Goal: Check status: Check status

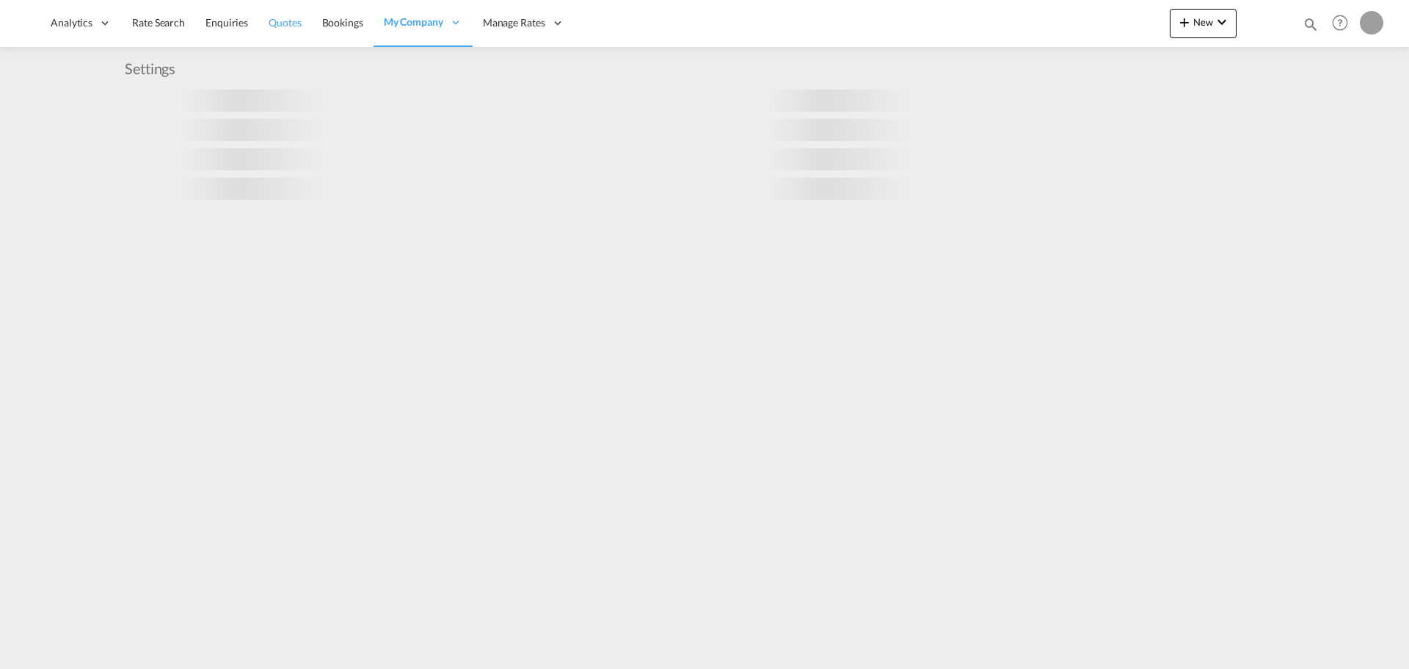
click at [283, 34] on link "Quotes" at bounding box center [284, 23] width 53 height 48
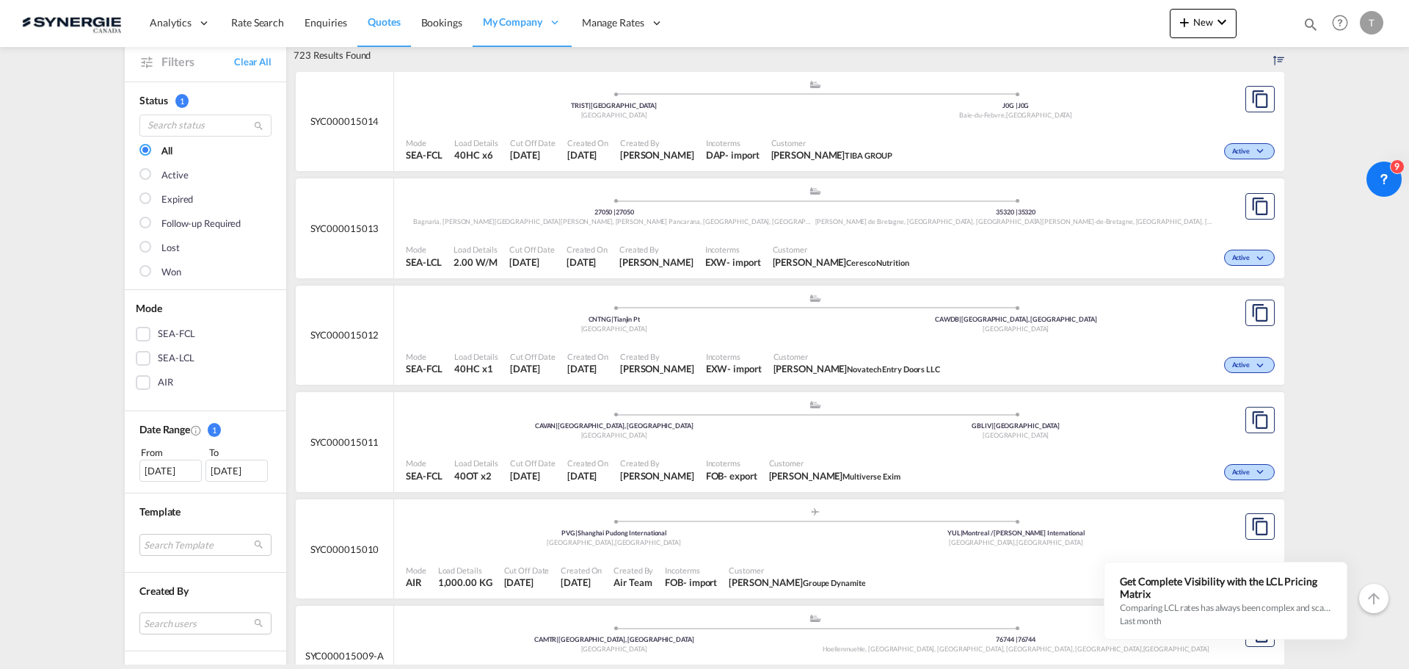
scroll to position [367, 0]
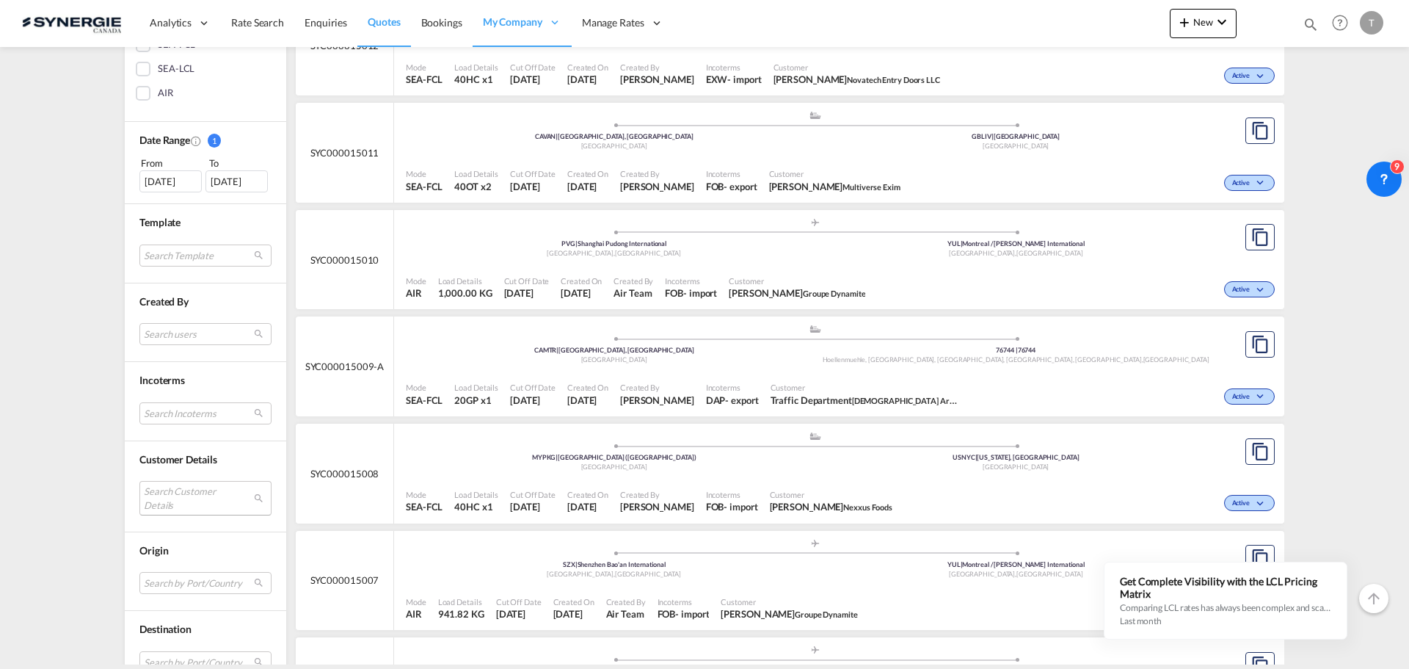
click at [173, 498] on md-select "Search Customer Details user name user [PERSON_NAME] [EMAIL_ADDRESS][DOMAIN_NAM…" at bounding box center [205, 498] width 132 height 34
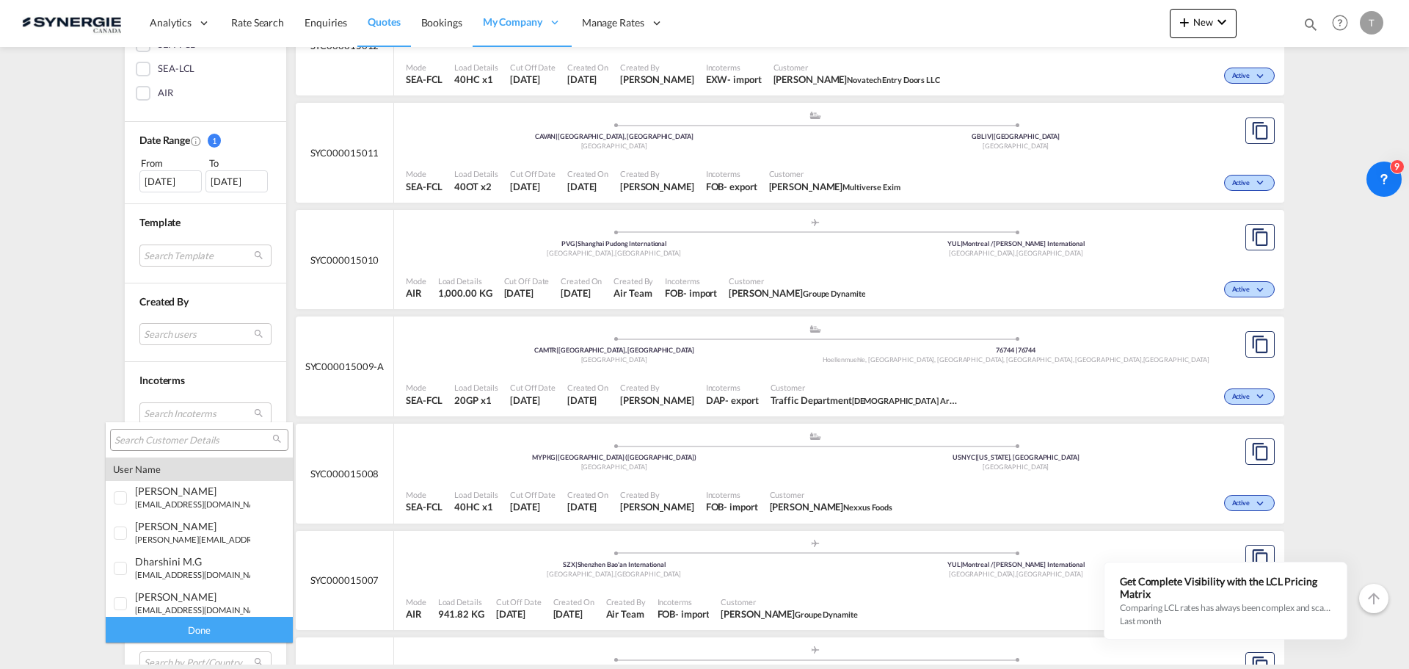
click at [173, 434] on input "search" at bounding box center [194, 440] width 158 height 13
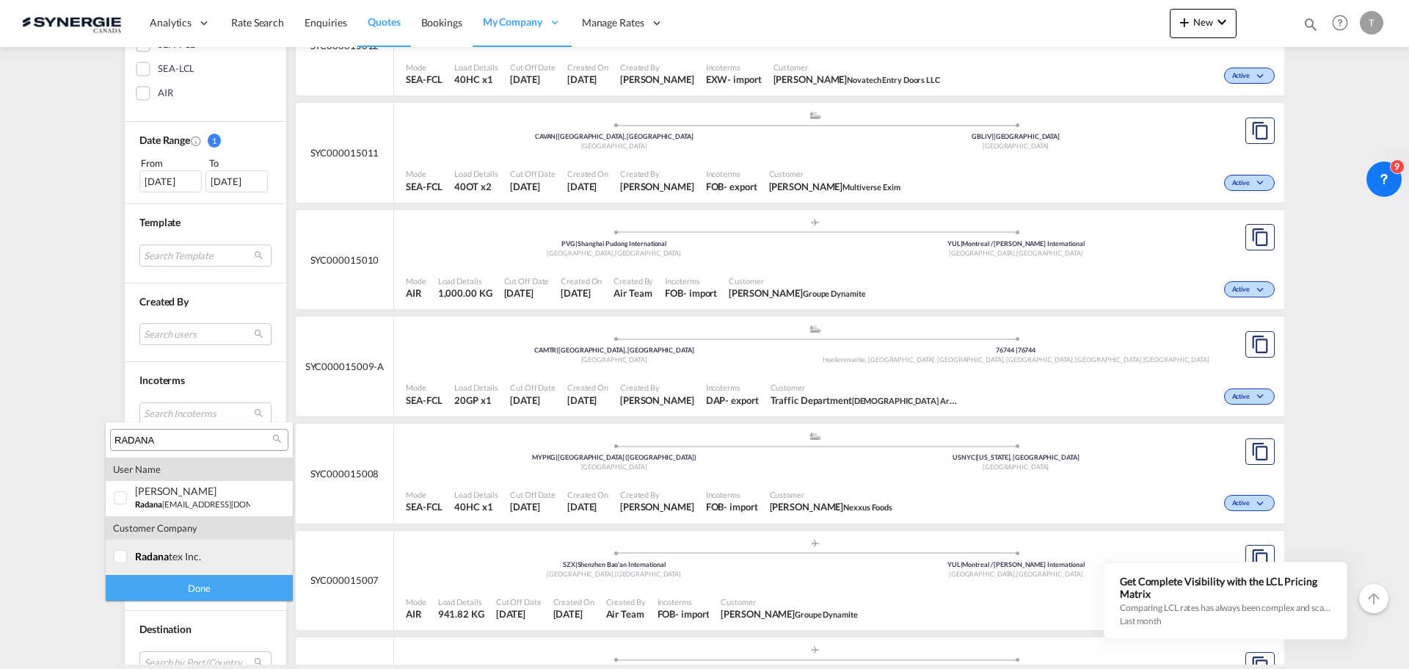
type input "RADANA"
click at [123, 563] on div at bounding box center [121, 557] width 15 height 15
click at [213, 588] on div "Done" at bounding box center [199, 588] width 187 height 26
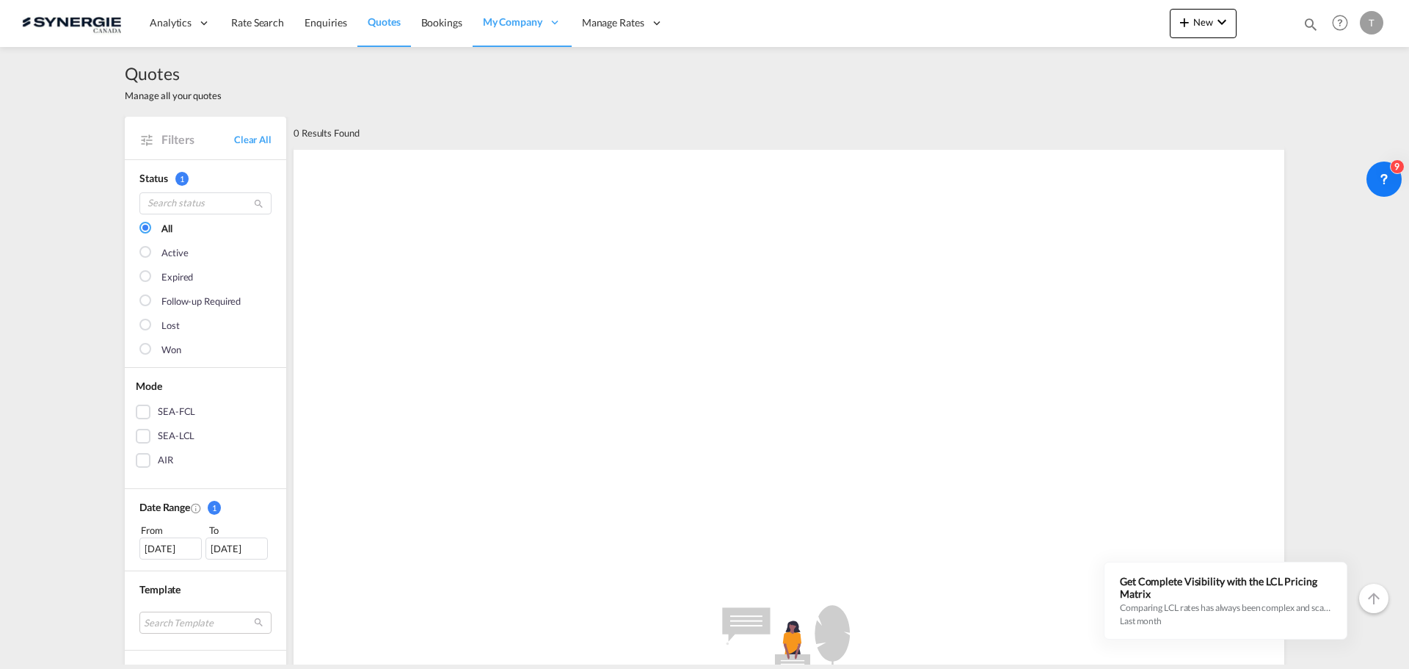
scroll to position [294, 0]
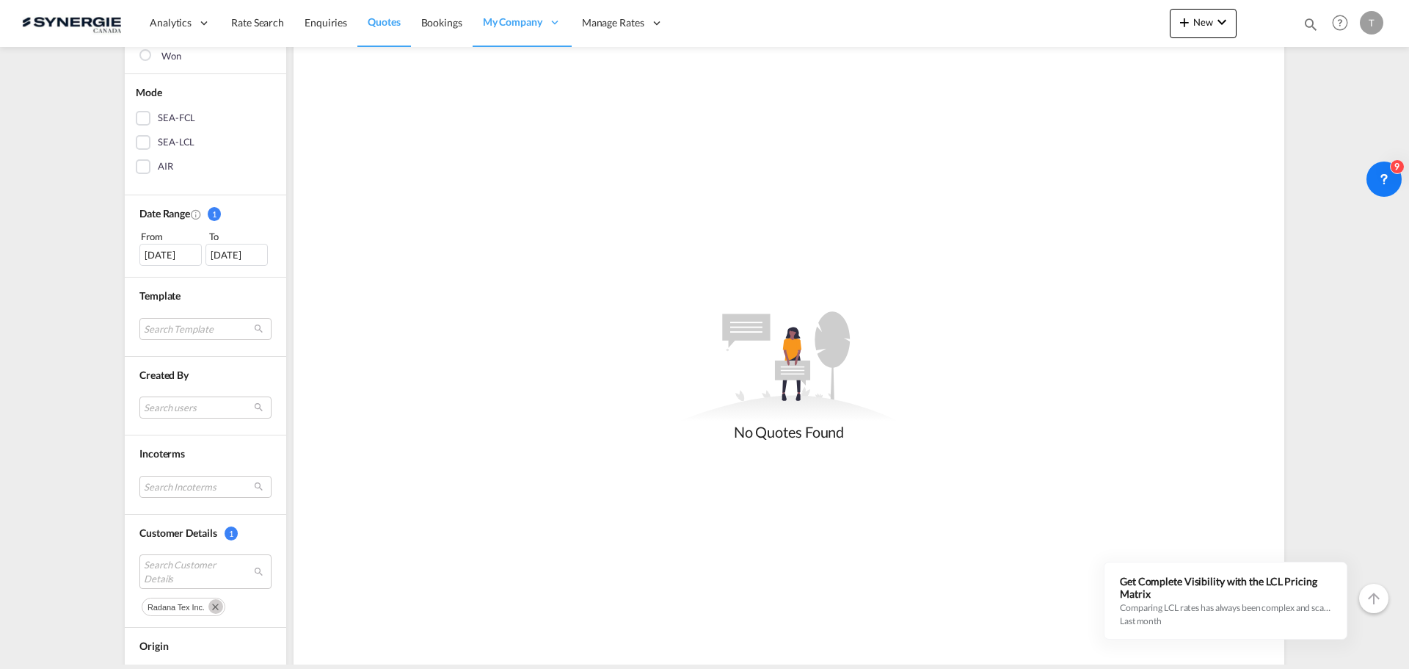
click at [159, 266] on div "[DATE]" at bounding box center [170, 255] width 62 height 22
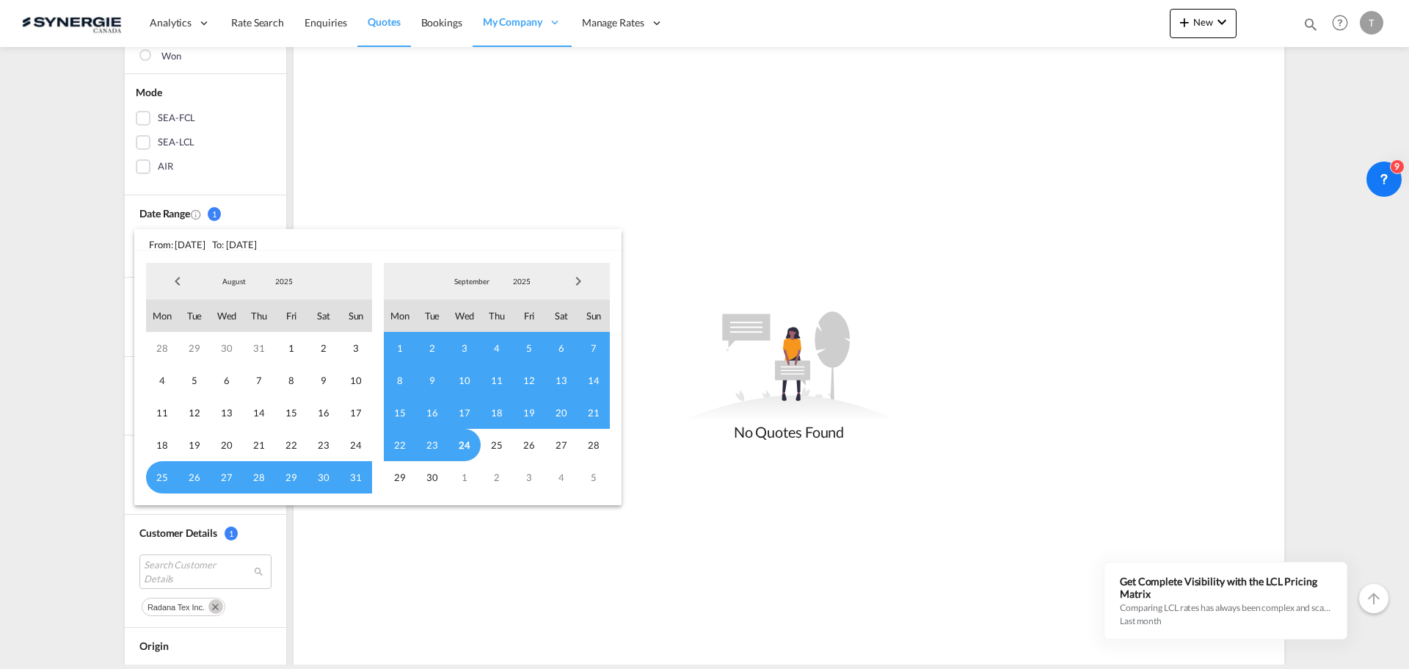
click at [177, 277] on span "Previous Month" at bounding box center [177, 280] width 29 height 29
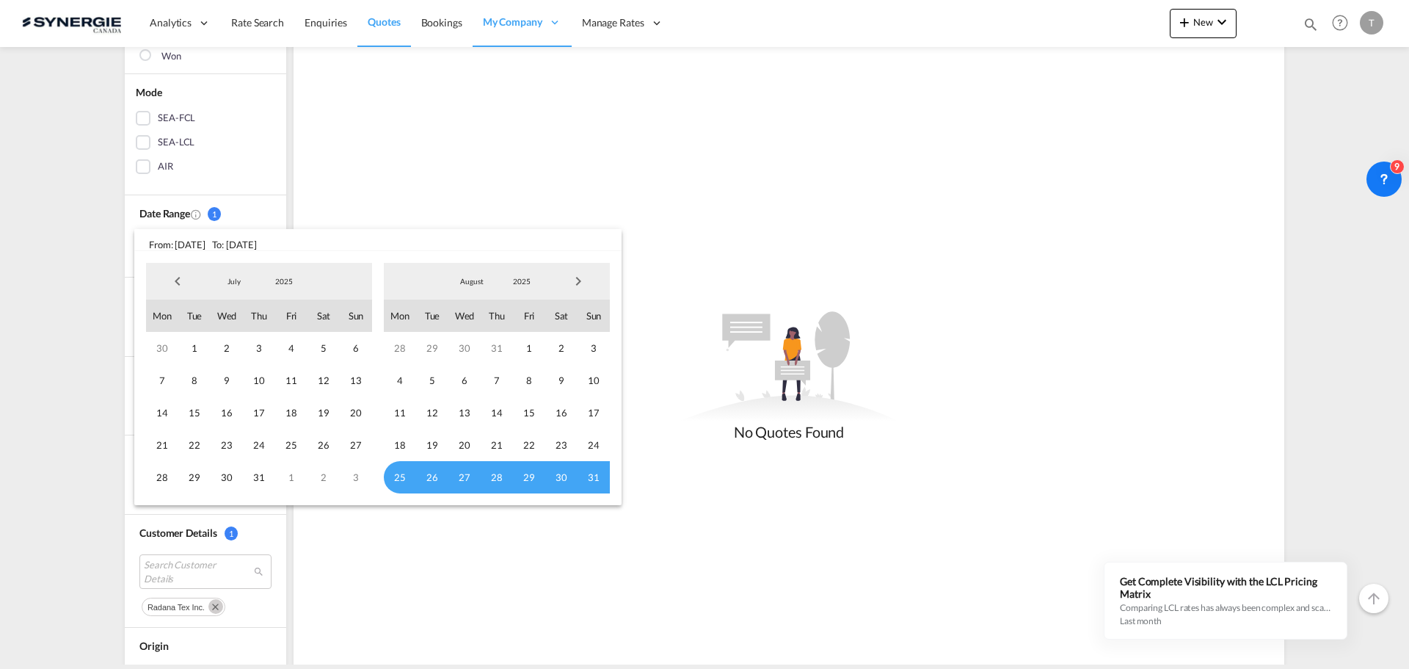
click at [177, 277] on span "Previous Month" at bounding box center [177, 280] width 29 height 29
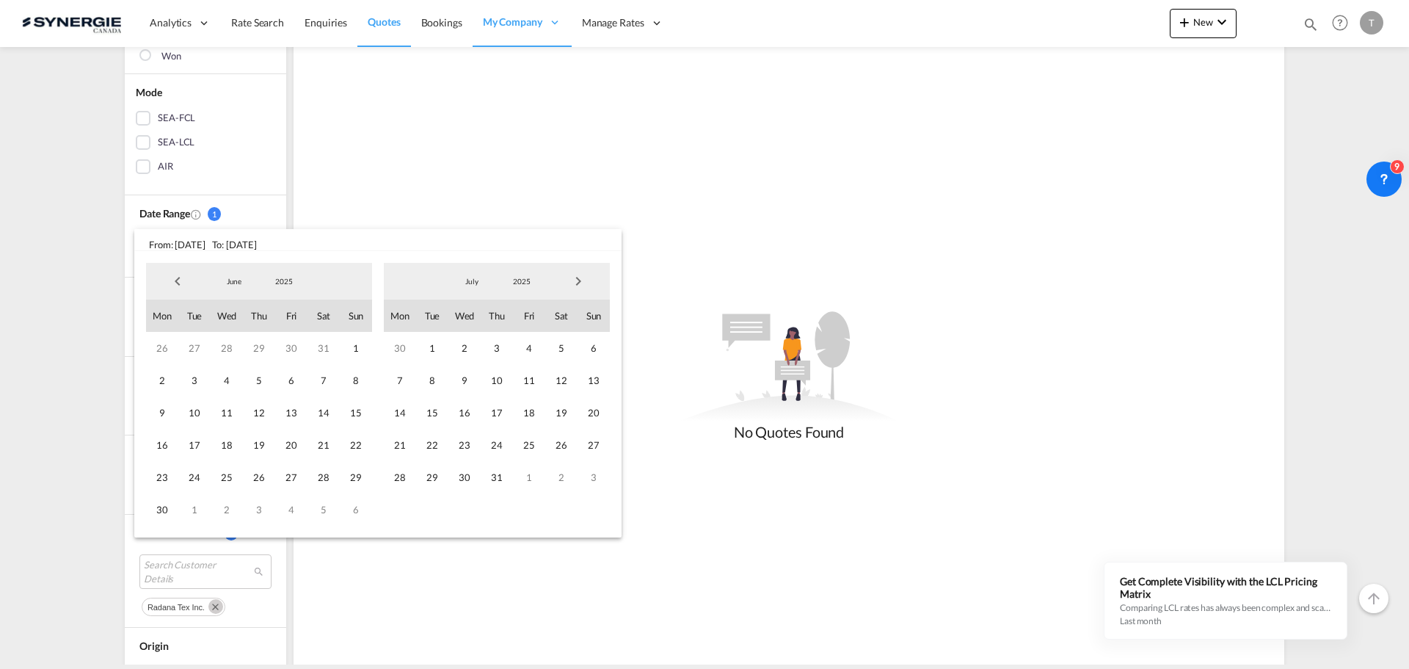
click at [177, 277] on span "Previous Month" at bounding box center [177, 280] width 29 height 29
click at [323, 343] on span "1" at bounding box center [324, 348] width 32 height 32
click at [579, 283] on span "Next Month" at bounding box center [578, 280] width 29 height 29
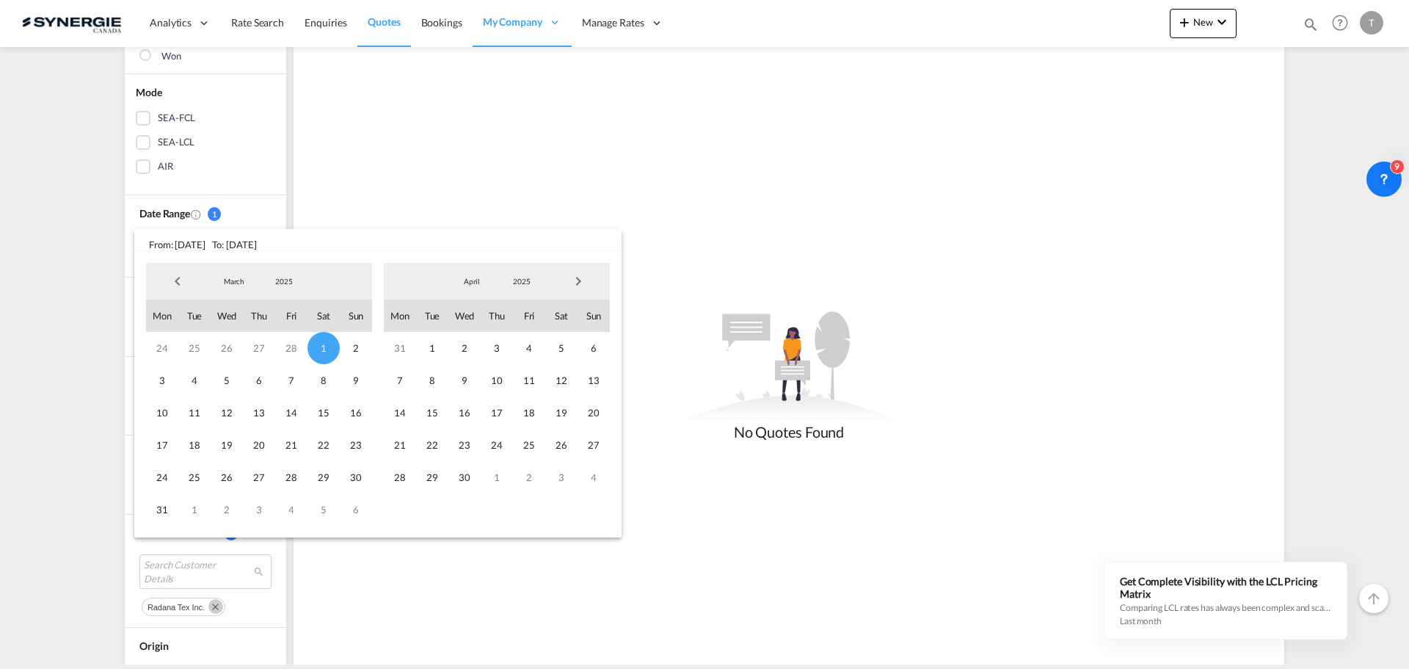
click at [579, 283] on span "Next Month" at bounding box center [578, 280] width 29 height 29
click at [467, 443] on span "24" at bounding box center [464, 445] width 32 height 32
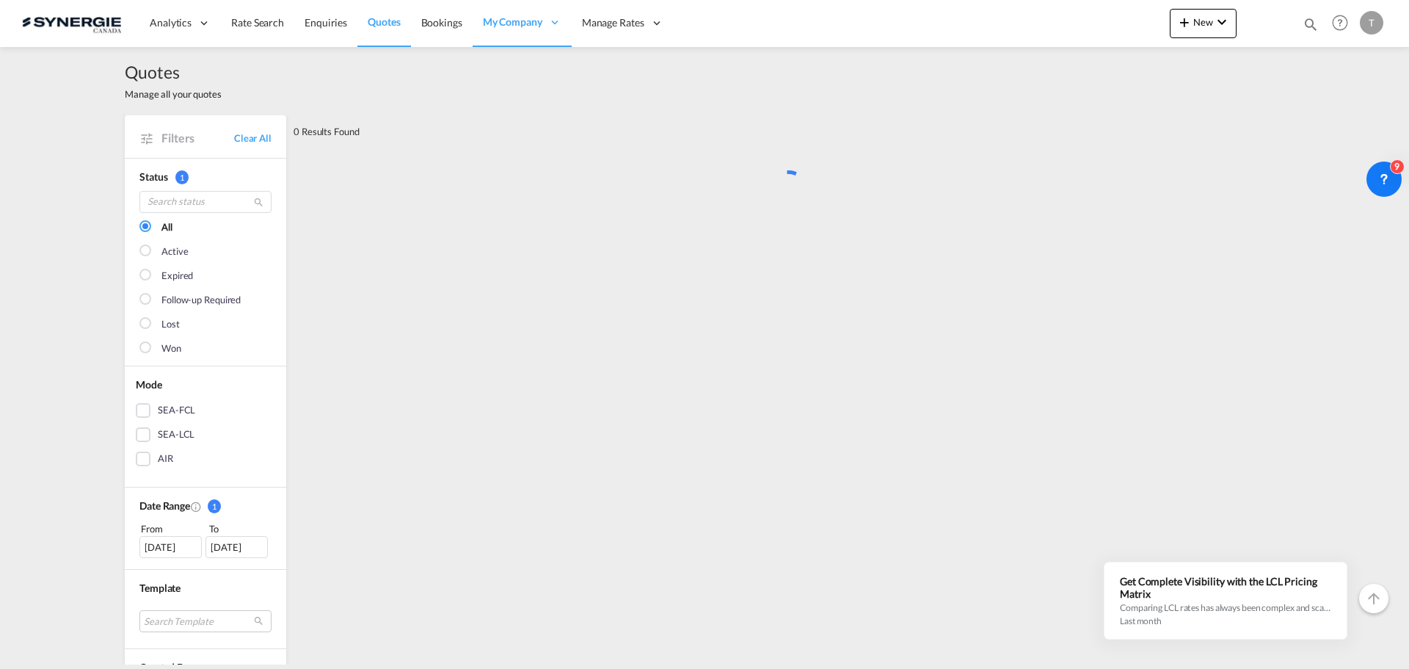
scroll to position [0, 0]
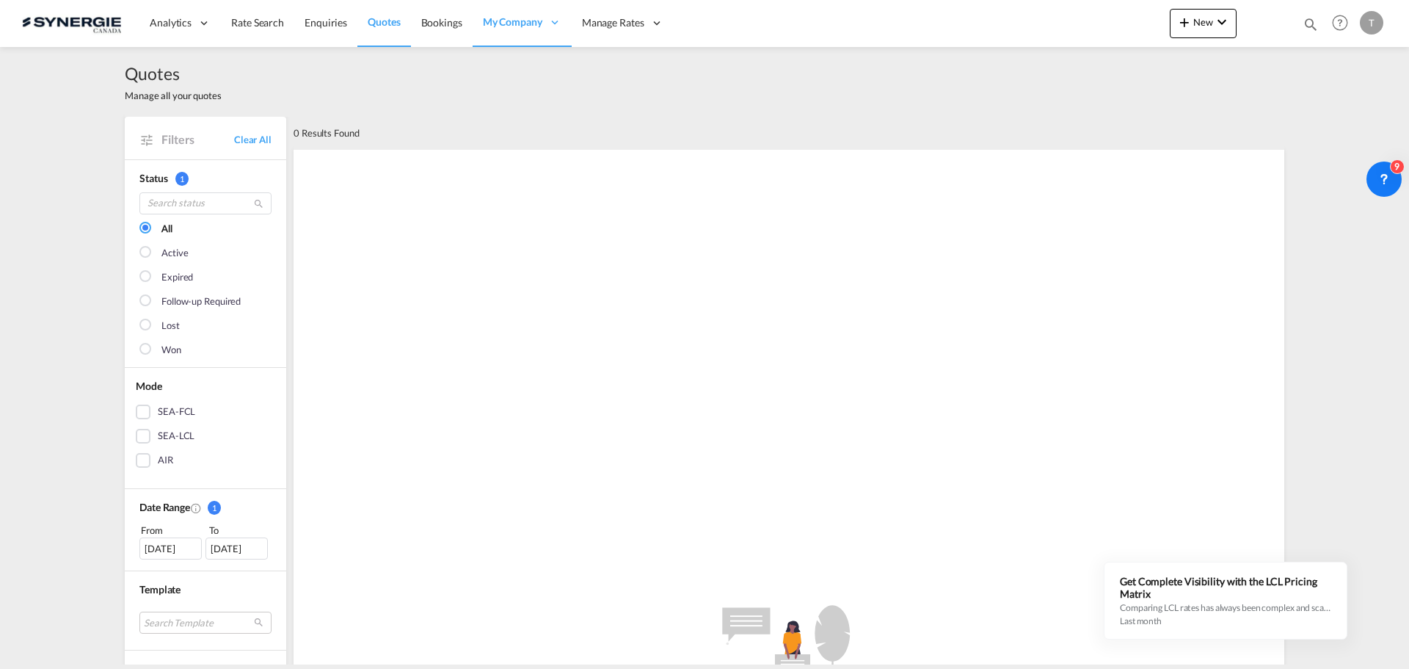
click at [172, 548] on div "[DATE]" at bounding box center [170, 548] width 62 height 22
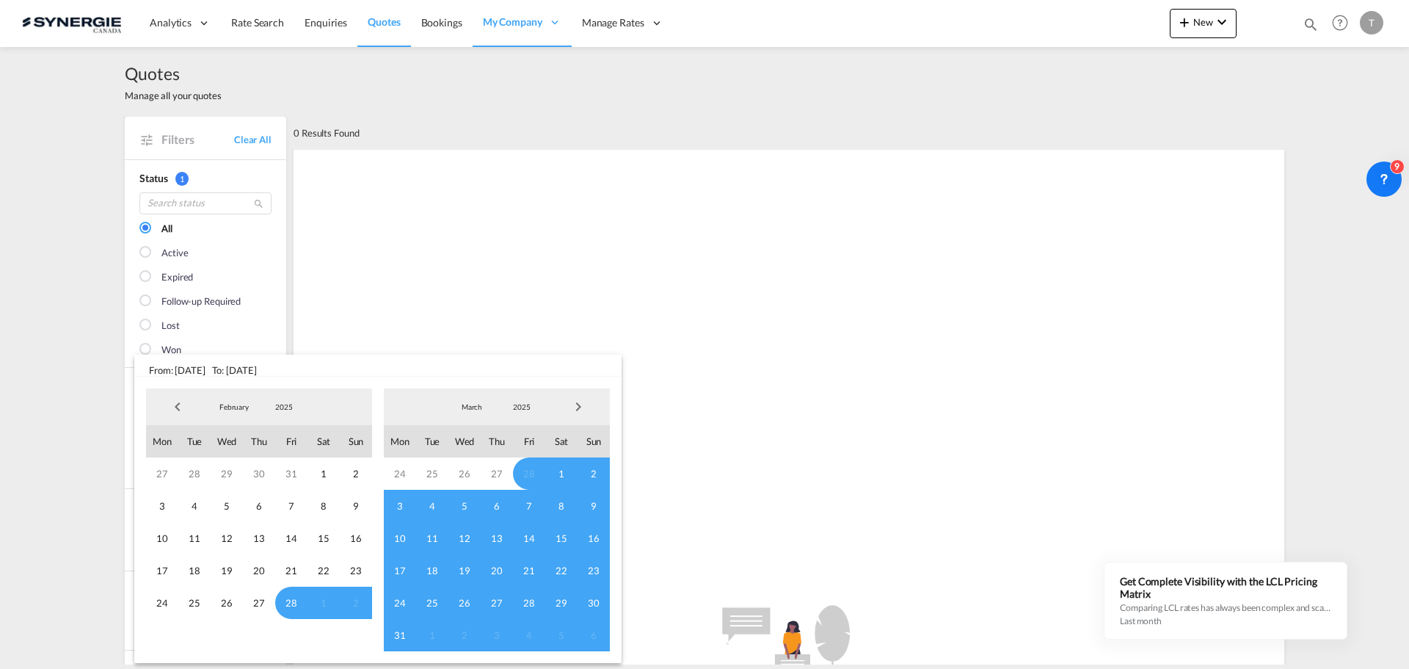
click at [173, 403] on span "Previous Month" at bounding box center [177, 406] width 29 height 29
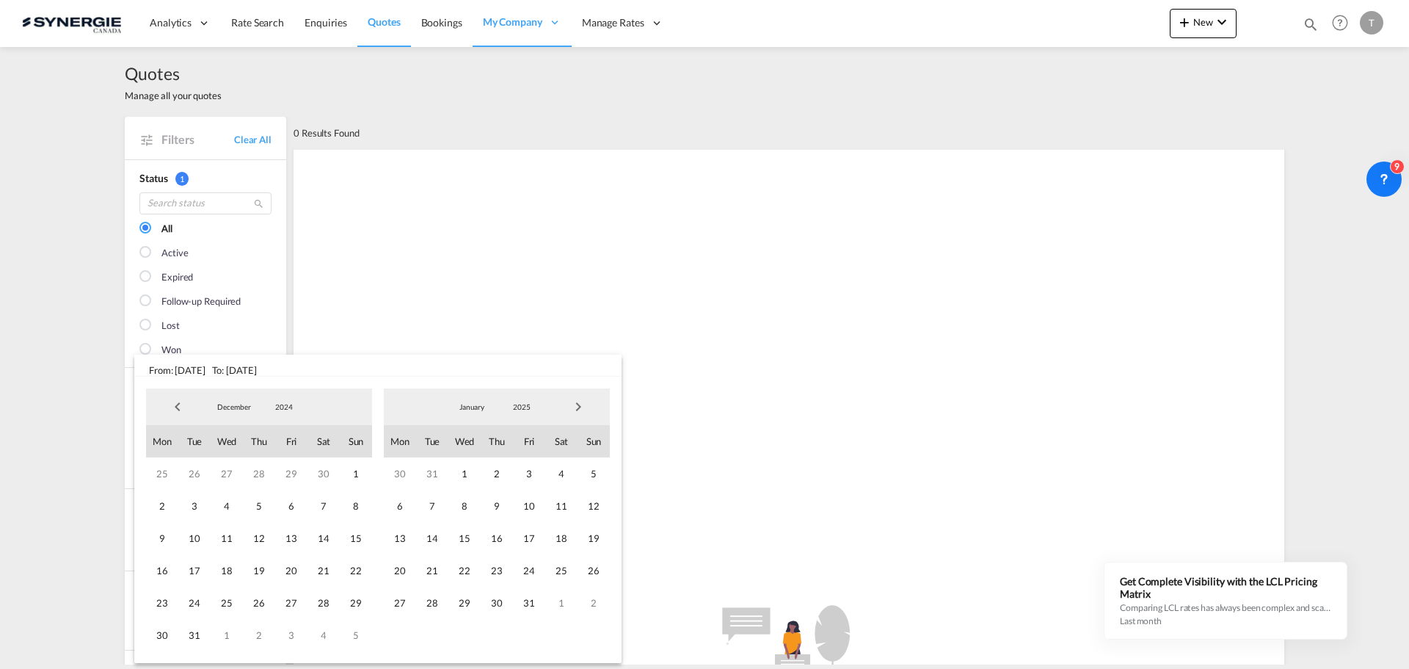
click at [173, 403] on span "Previous Month" at bounding box center [177, 406] width 29 height 29
click at [261, 470] on span "1" at bounding box center [259, 473] width 32 height 32
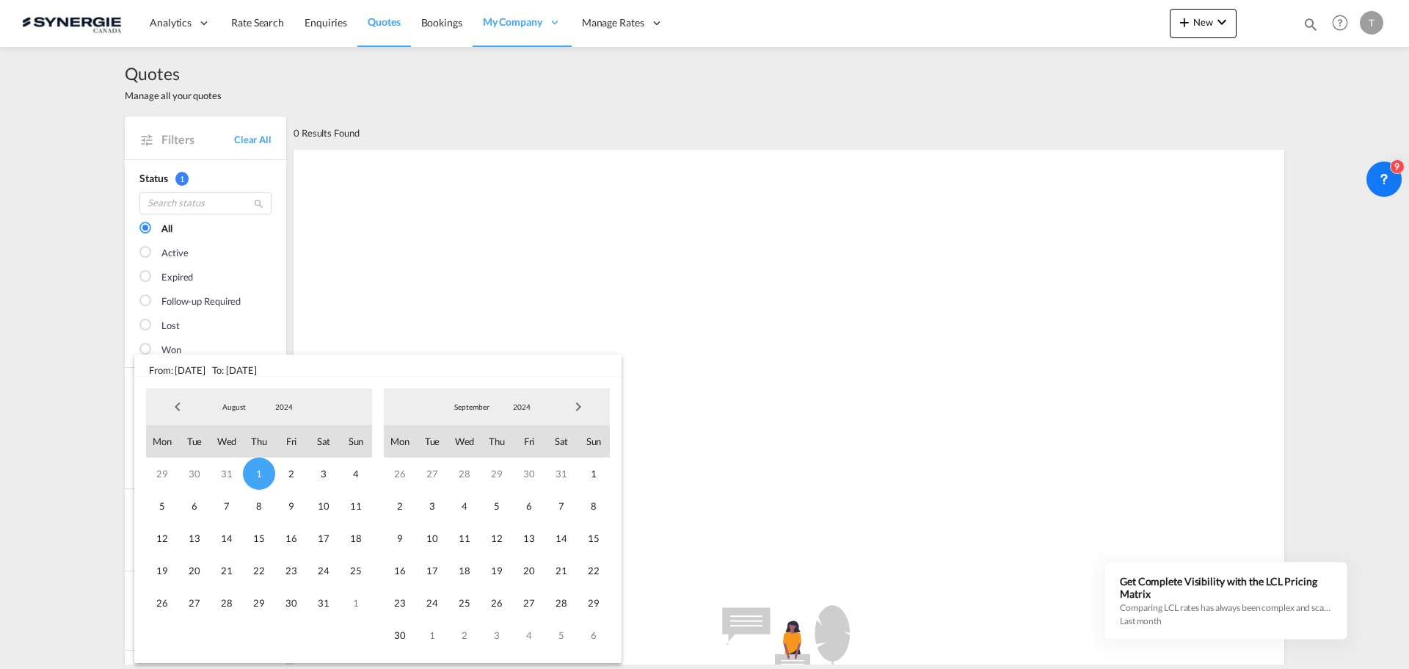
click at [590, 407] on span "Next Month" at bounding box center [578, 406] width 29 height 29
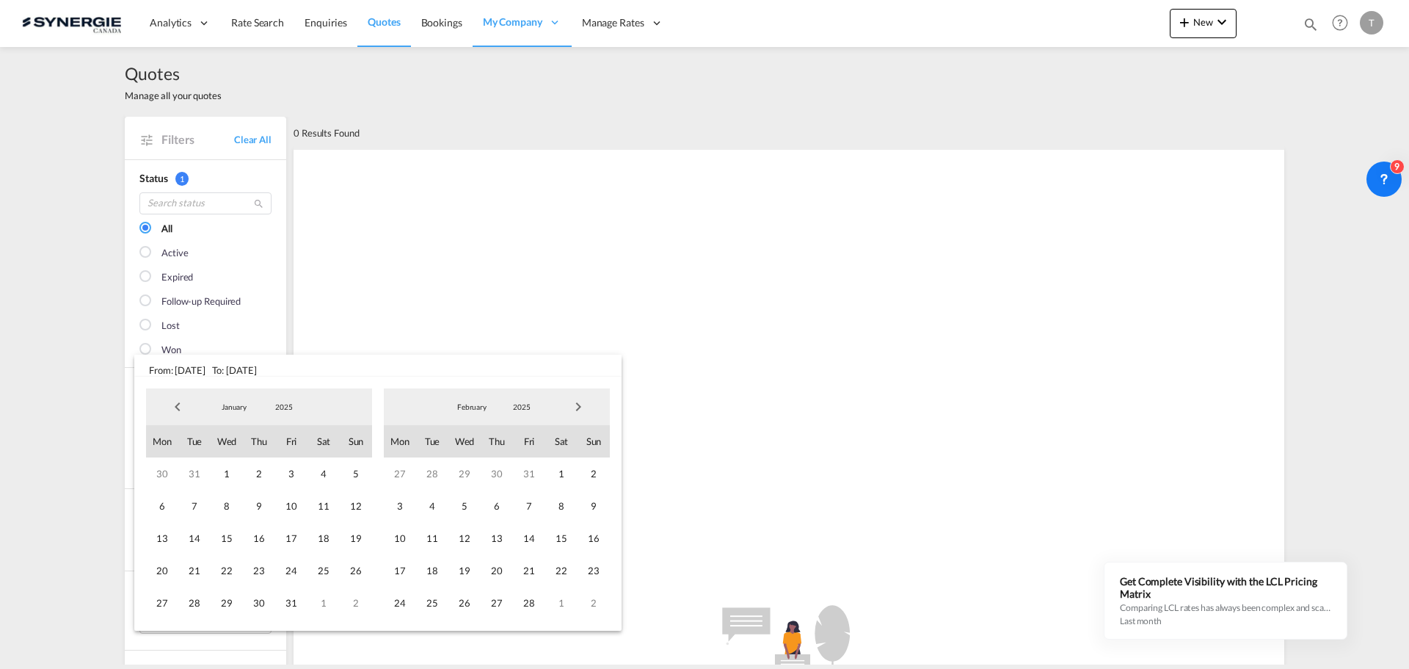
click at [590, 407] on span "Next Month" at bounding box center [578, 406] width 29 height 29
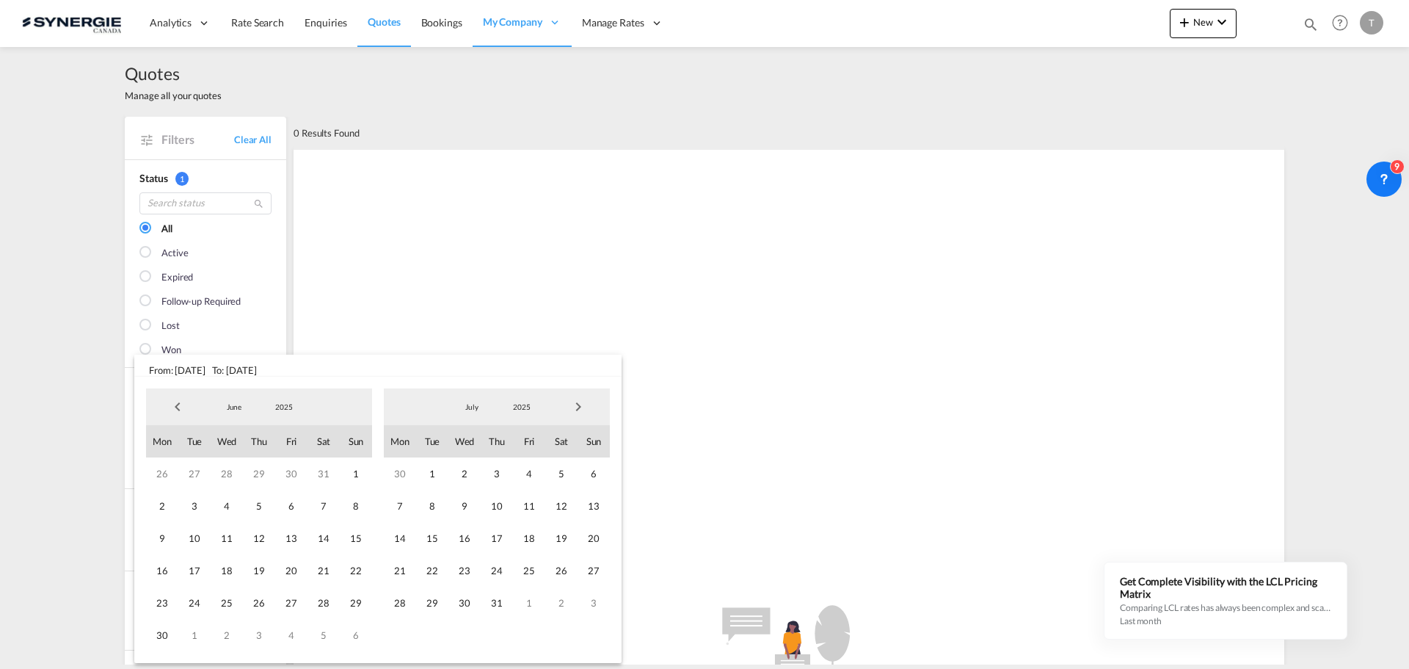
click at [580, 405] on span "Next Month" at bounding box center [578, 406] width 29 height 29
click at [468, 570] on span "24" at bounding box center [464, 570] width 32 height 32
